Goal: Task Accomplishment & Management: Manage account settings

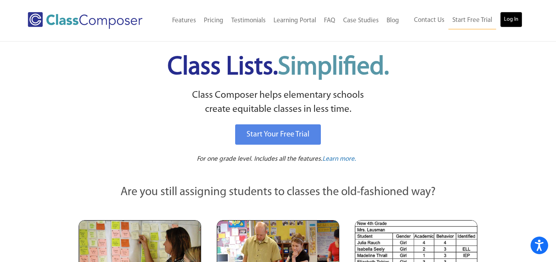
click at [520, 17] on link "Log In" at bounding box center [511, 20] width 22 height 16
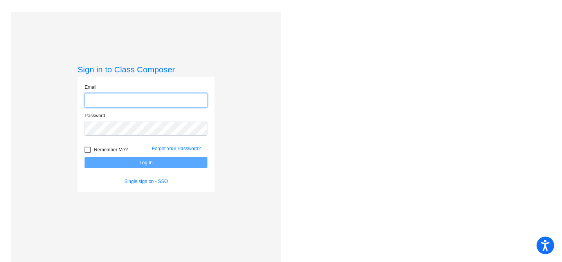
type input "[EMAIL_ADDRESS][DOMAIN_NAME]"
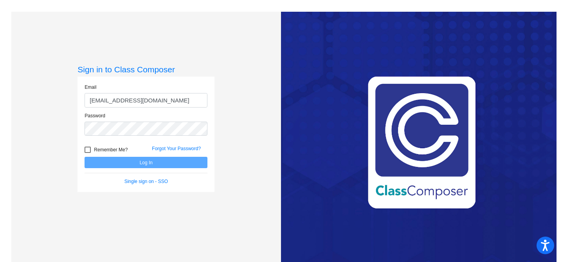
click at [88, 149] on div at bounding box center [88, 150] width 6 height 6
click at [88, 153] on input "Remember Me?" at bounding box center [87, 153] width 0 height 0
checkbox input "true"
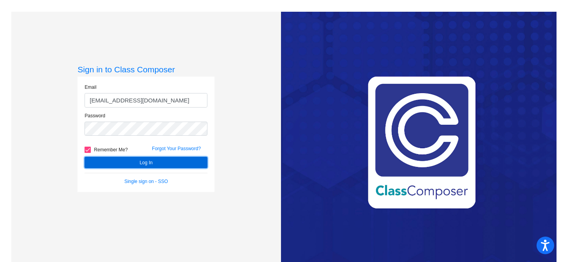
click at [112, 162] on button "Log In" at bounding box center [146, 162] width 123 height 11
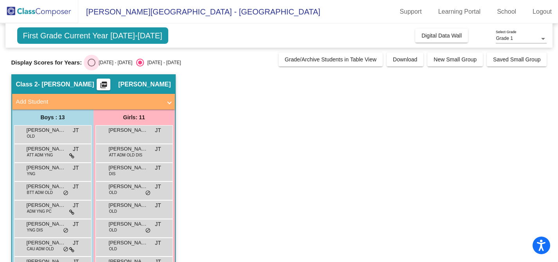
click at [90, 63] on div "Select an option" at bounding box center [92, 63] width 8 height 8
click at [91, 67] on input "[DATE] - [DATE]" at bounding box center [91, 67] width 0 height 0
radio input "true"
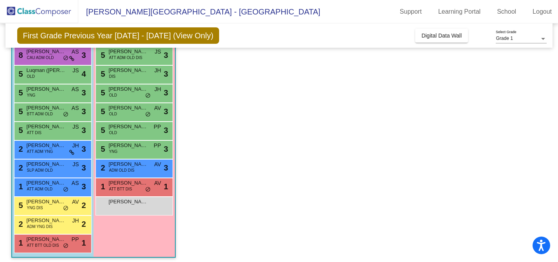
scroll to position [120, 0]
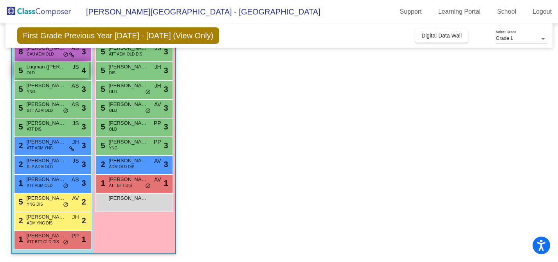
click at [54, 72] on div "5 Luqman ([PERSON_NAME]) [PERSON_NAME] OLD JS lock do_not_disturb_alt 4" at bounding box center [51, 70] width 75 height 16
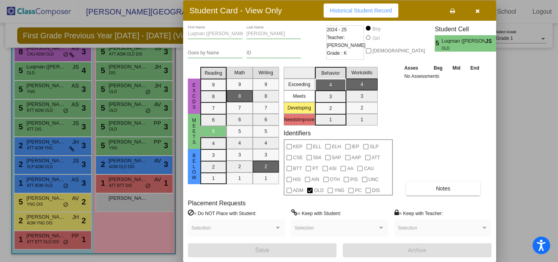
click at [125, 200] on div at bounding box center [279, 131] width 558 height 262
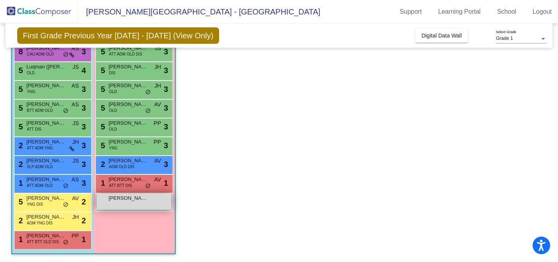
click at [125, 200] on span "Aleksandra Gagliasso" at bounding box center [128, 199] width 39 height 8
click at [125, 198] on span "Aleksandra Gagliasso" at bounding box center [128, 199] width 39 height 8
